Goal: Task Accomplishment & Management: Use online tool/utility

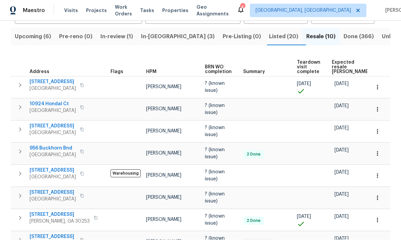
click at [53, 123] on span "60 Hammock Dr" at bounding box center [53, 126] width 46 height 7
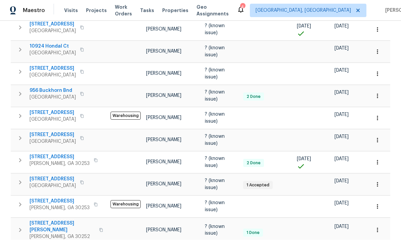
scroll to position [124, 0]
click at [55, 221] on span "1102 Ola Dale Ct" at bounding box center [62, 227] width 65 height 13
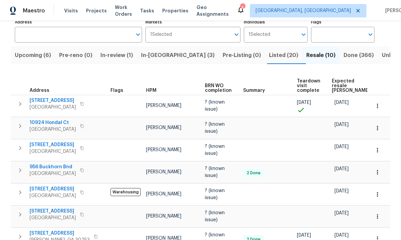
scroll to position [52, 0]
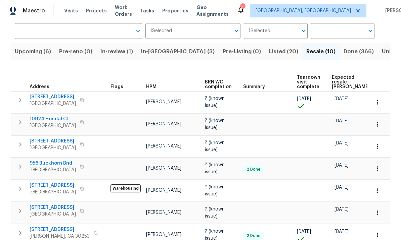
click at [379, 144] on icon "button" at bounding box center [377, 146] width 7 height 7
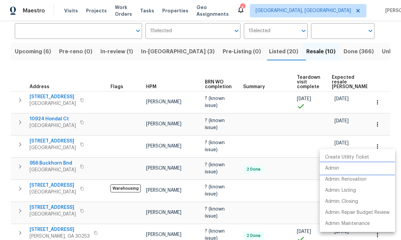
click at [348, 169] on li "Admin" at bounding box center [356, 168] width 75 height 11
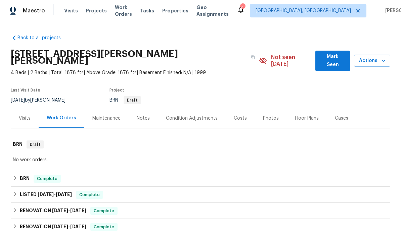
click at [25, 115] on div "Visits" at bounding box center [25, 118] width 12 height 7
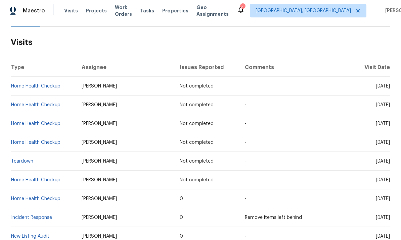
scroll to position [102, 0]
click at [330, 152] on td "-" at bounding box center [296, 161] width 114 height 19
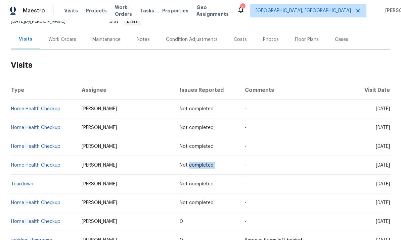
scroll to position [79, 0]
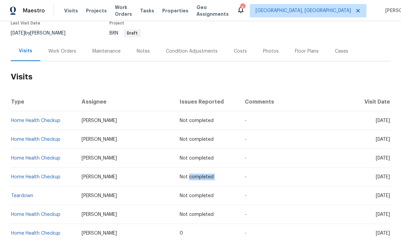
click at [328, 130] on td "-" at bounding box center [296, 139] width 114 height 19
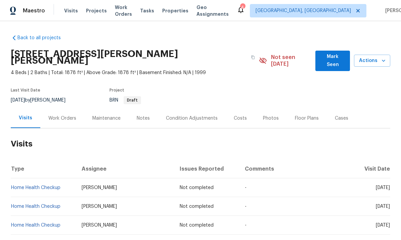
scroll to position [0, 0]
